Goal: Information Seeking & Learning: Learn about a topic

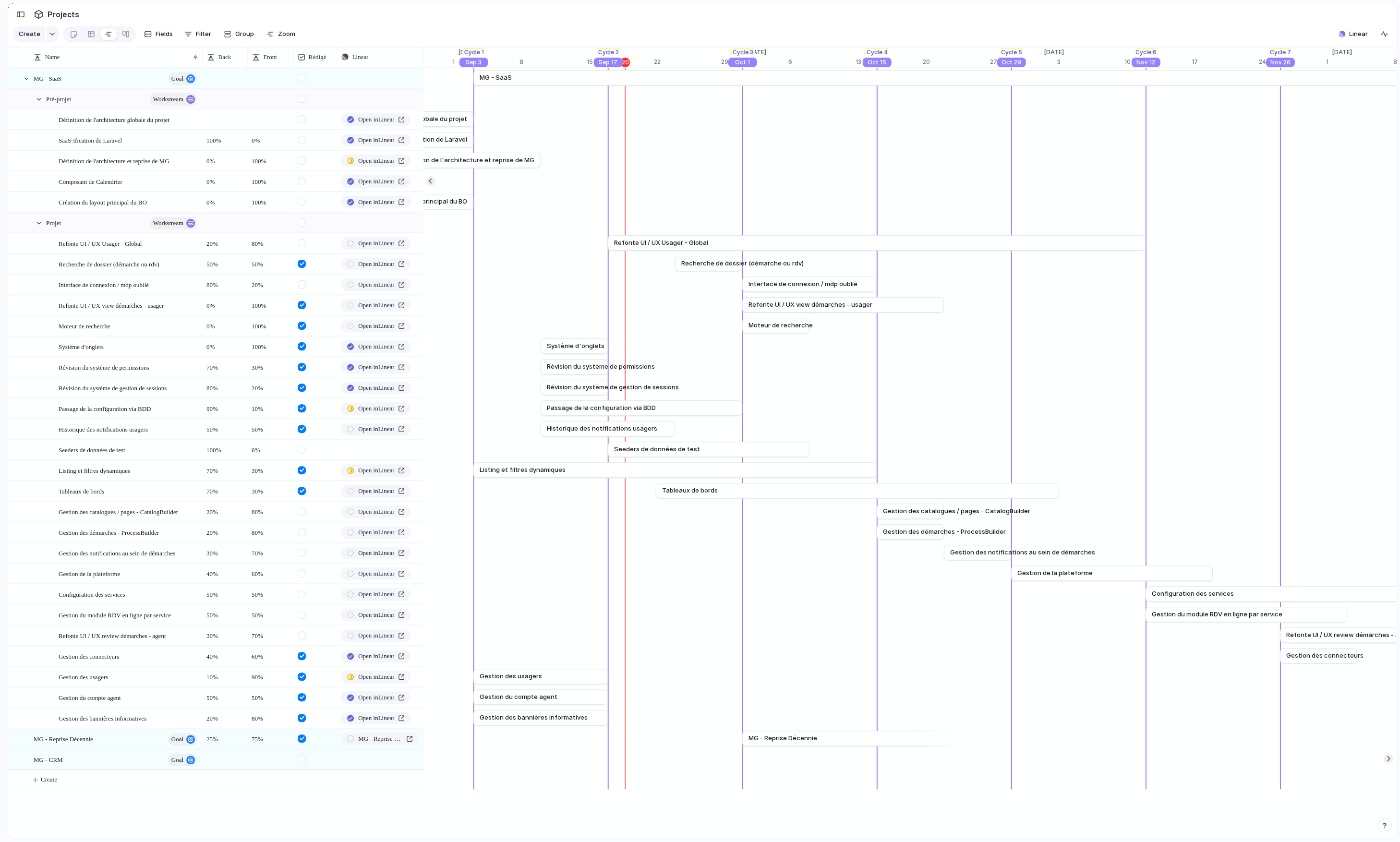
scroll to position [0, 10495]
click at [140, 275] on div "Interface de connexion / mdp oublié" at bounding box center [128, 285] width 140 height 20
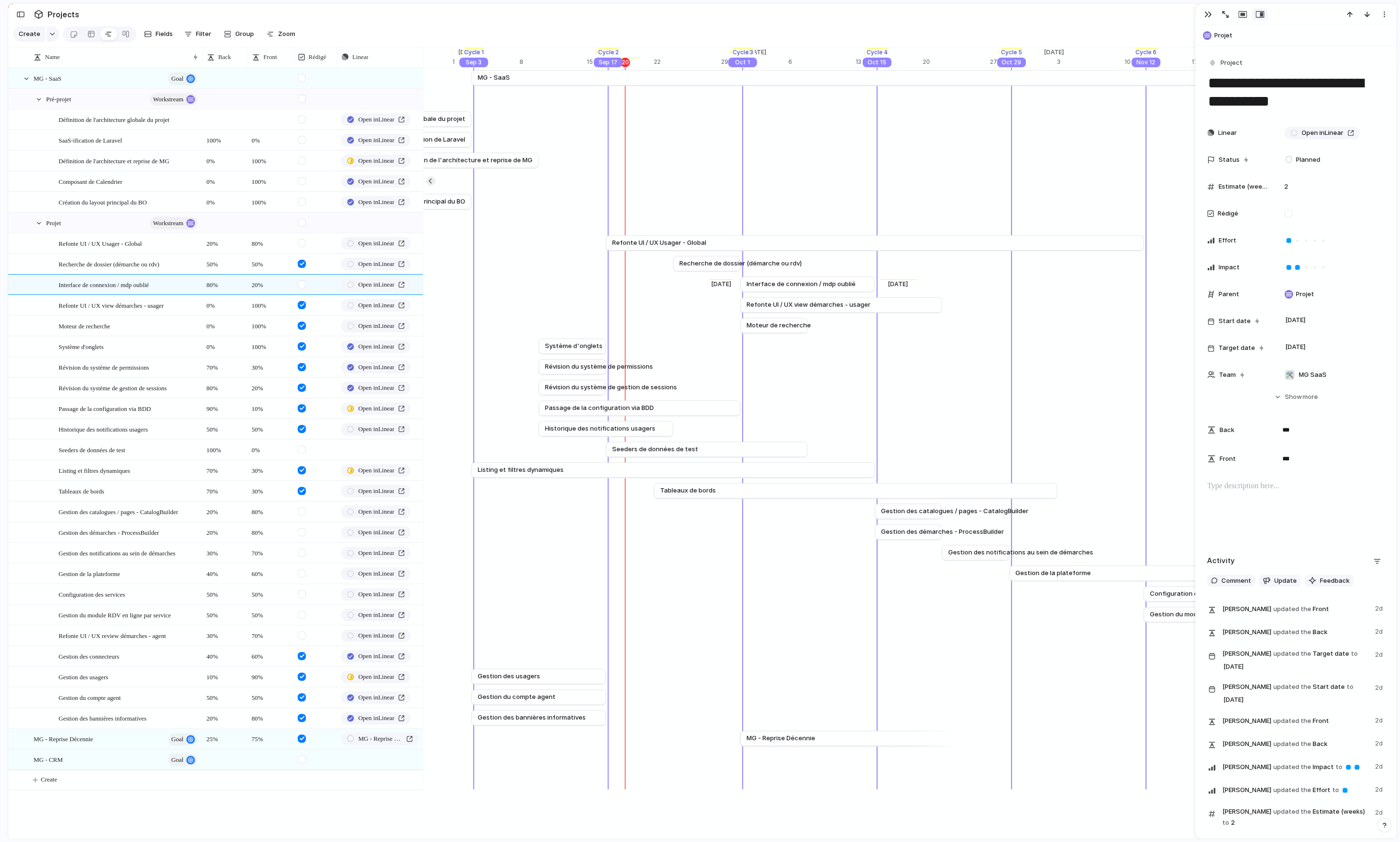
click at [671, 294] on div "[DATE] Interface de connexion / mdp oublié [DATE]" at bounding box center [596, 285] width 21335 height 21
click at [390, 246] on span "Open in Linear" at bounding box center [376, 243] width 36 height 10
click at [870, 14] on section "Projects" at bounding box center [703, 14] width 1388 height 21
